Goal: Navigation & Orientation: Find specific page/section

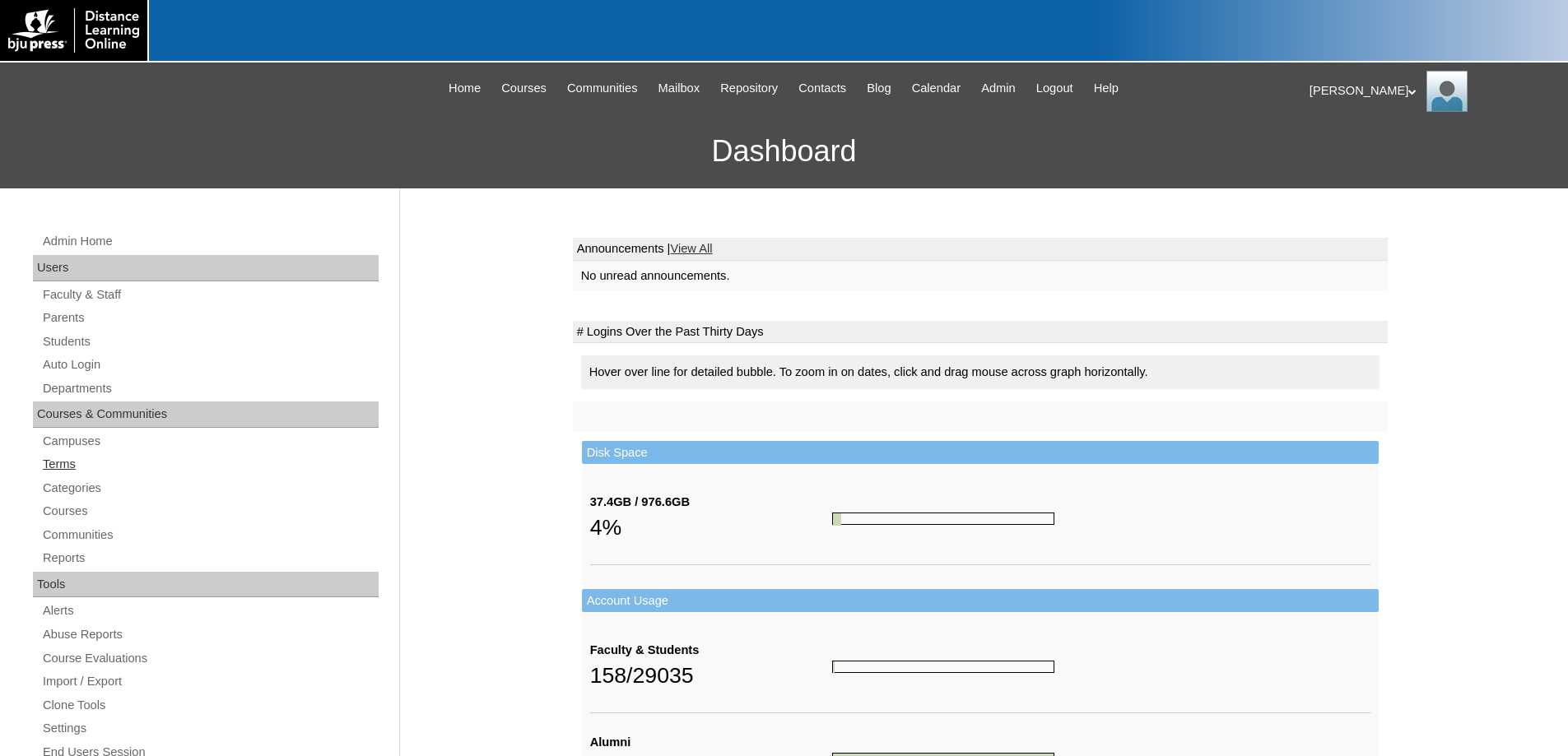
click at [66, 465] on link "Terms" at bounding box center [210, 464] width 337 height 21
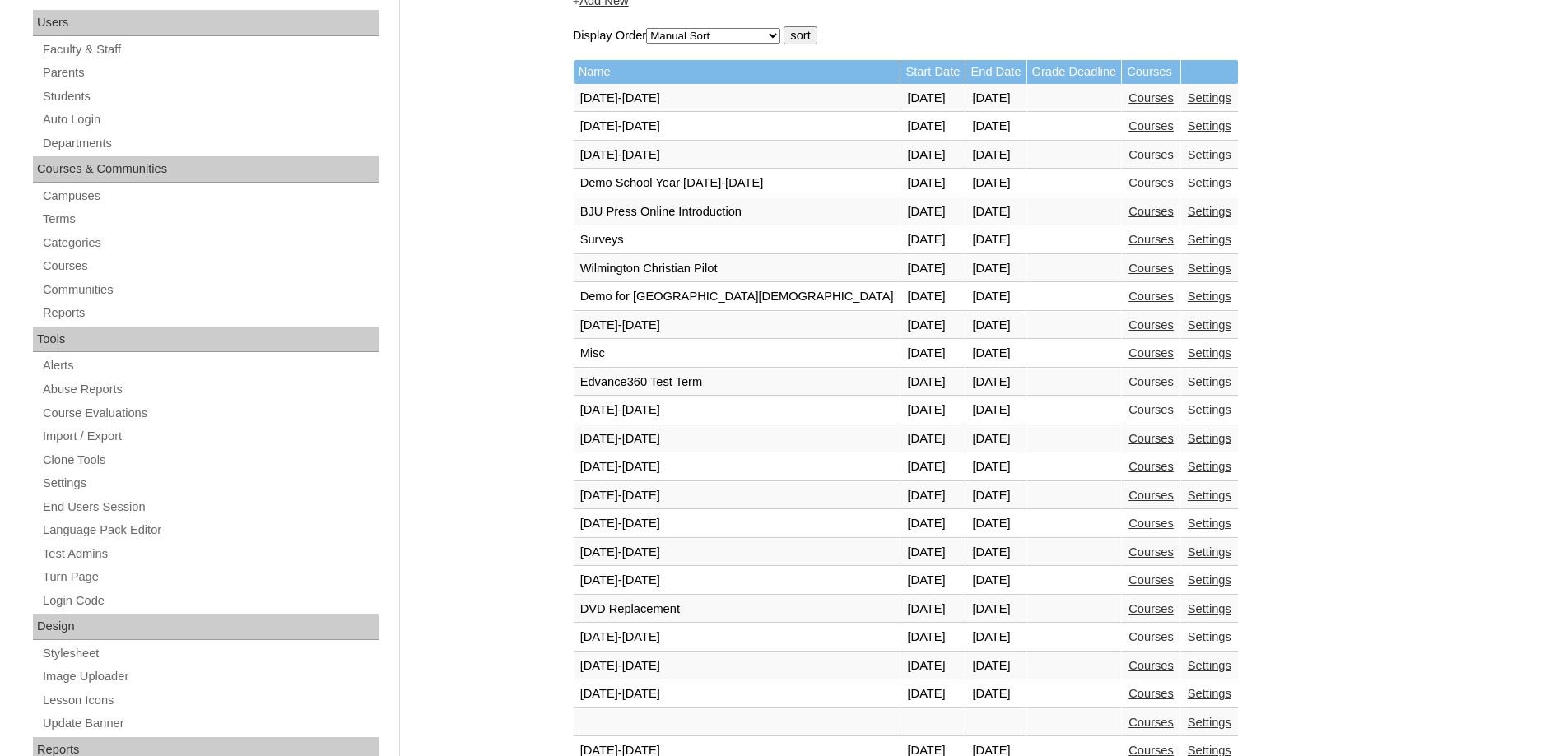
scroll to position [411, 0]
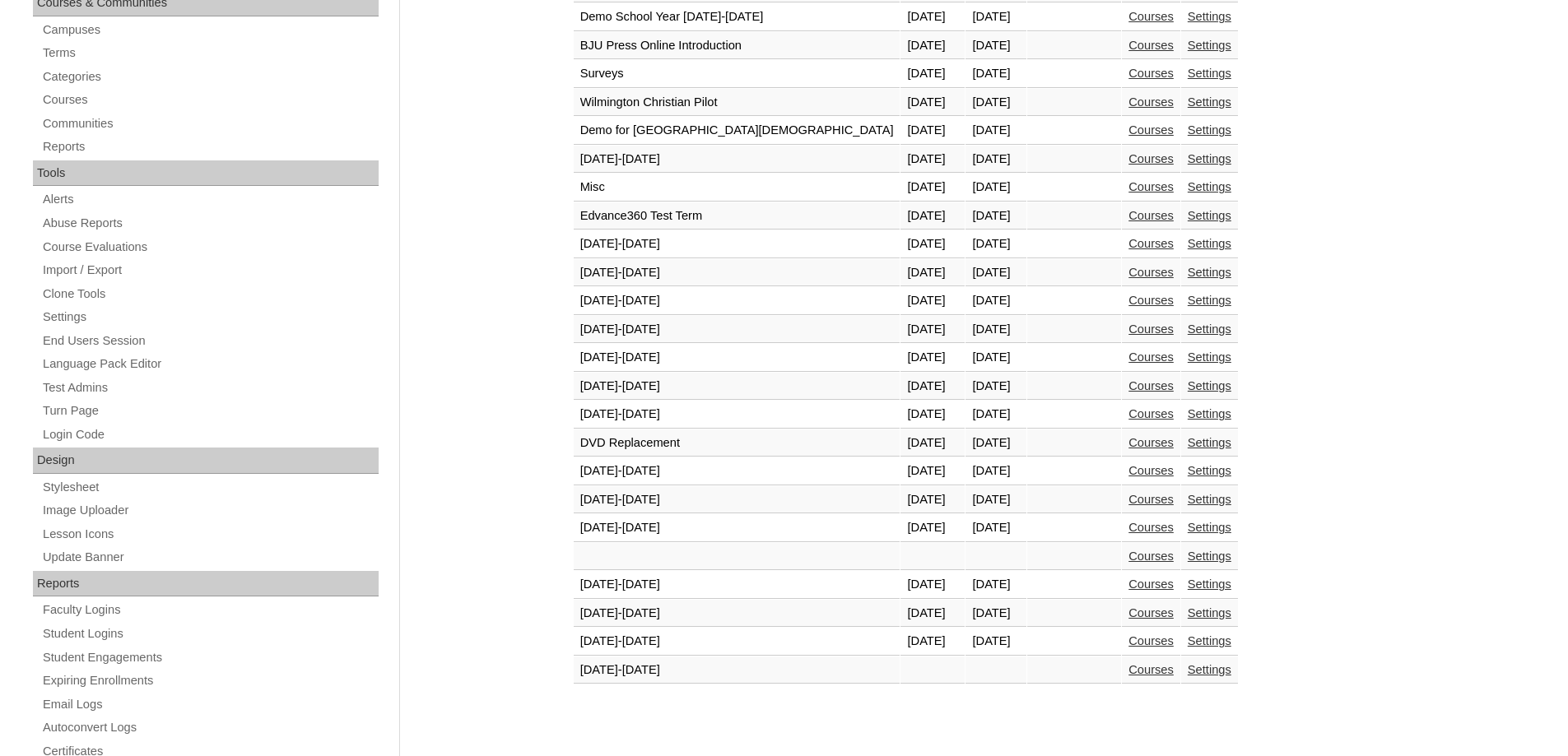
click at [1128, 639] on link "Courses" at bounding box center [1151, 641] width 46 height 13
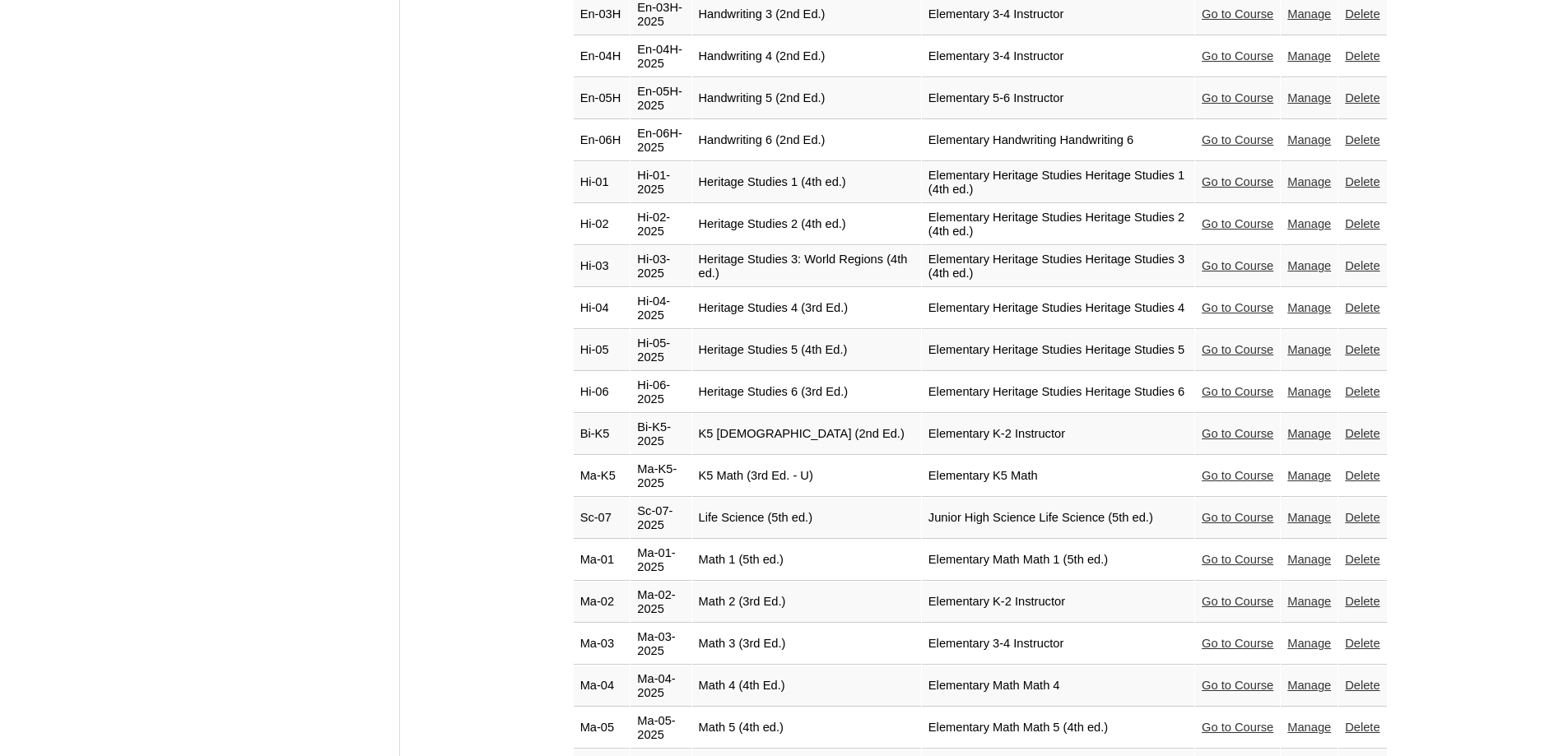
scroll to position [2387, 0]
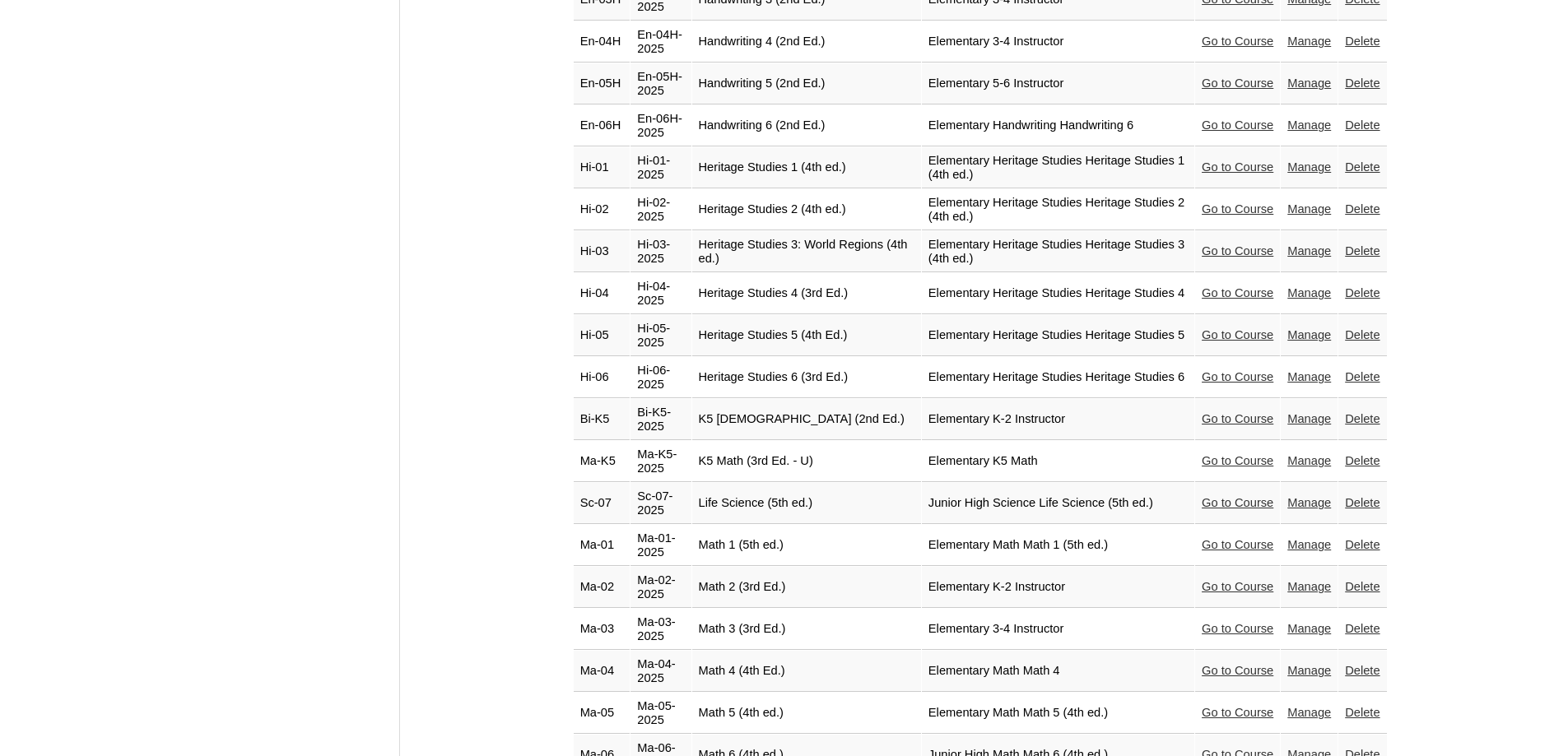
click at [1207, 244] on link "Go to Course" at bounding box center [1238, 251] width 72 height 13
